Goal: Find specific page/section: Find specific page/section

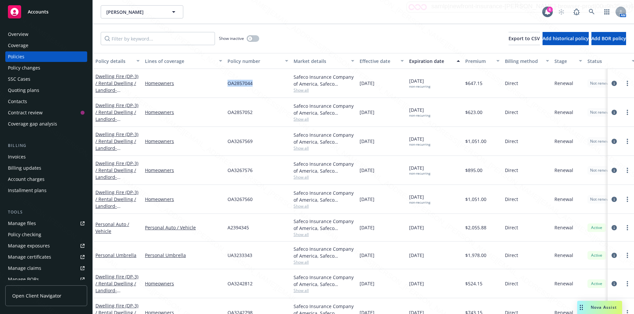
drag, startPoint x: 255, startPoint y: 82, endPoint x: 227, endPoint y: 82, distance: 28.4
click at [227, 82] on div "OA2857044" at bounding box center [258, 83] width 66 height 29
copy span "OA2857044"
drag, startPoint x: 257, startPoint y: 114, endPoint x: 221, endPoint y: 112, distance: 36.4
click at [221, 112] on div "Dwelling Fire (DP-3) / Rental Dwelling / Landlord - [STREET_ADDRESS][PERSON_NAM…" at bounding box center [411, 112] width 637 height 29
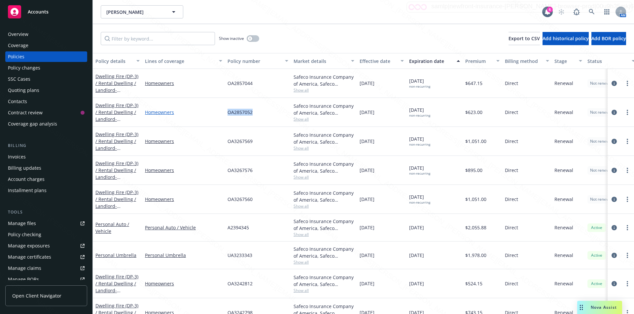
copy div "OA2857052"
